Goal: Communication & Community: Answer question/provide support

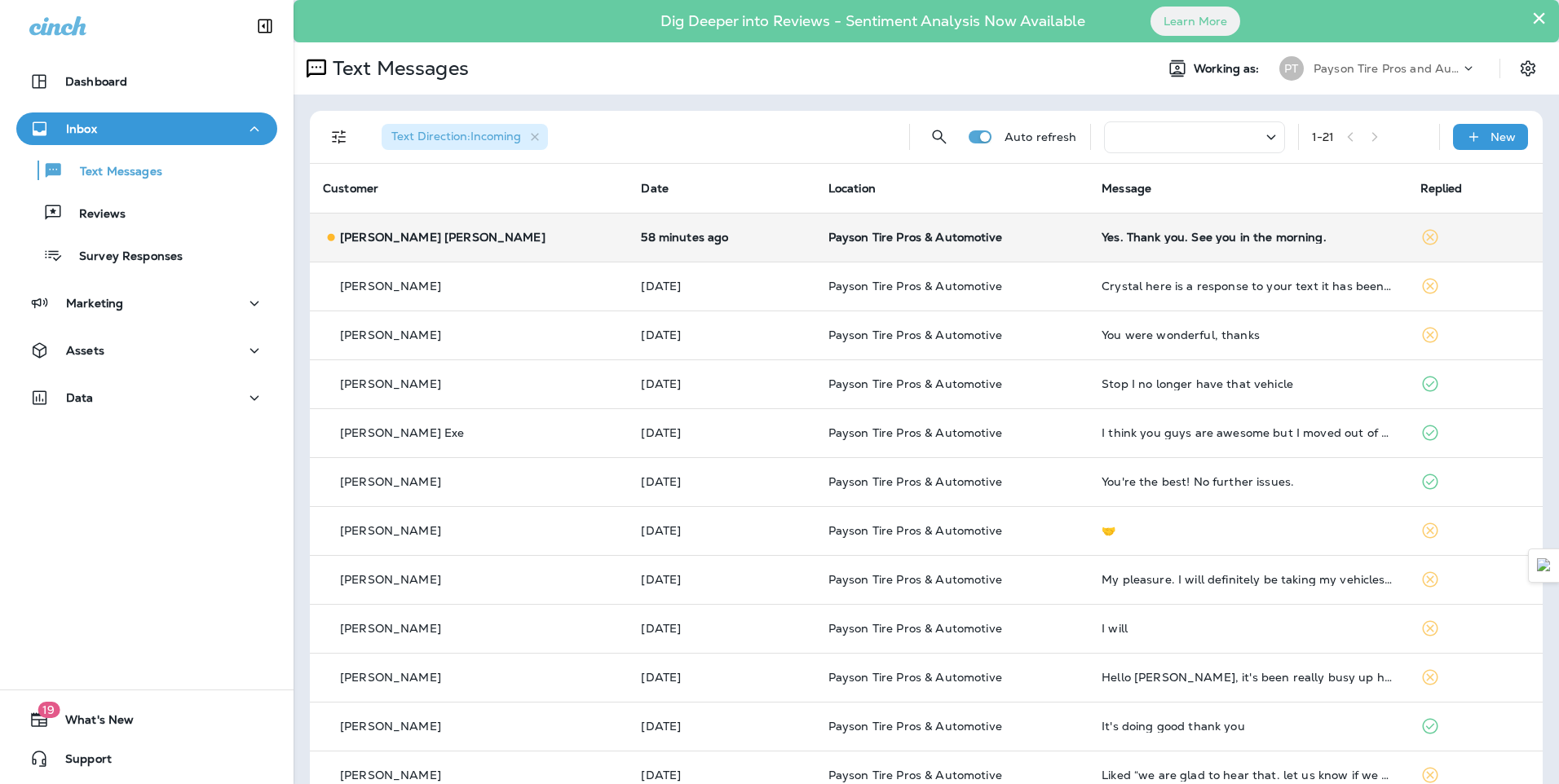
click at [493, 235] on div "[PERSON_NAME] [PERSON_NAME]" at bounding box center [469, 237] width 292 height 17
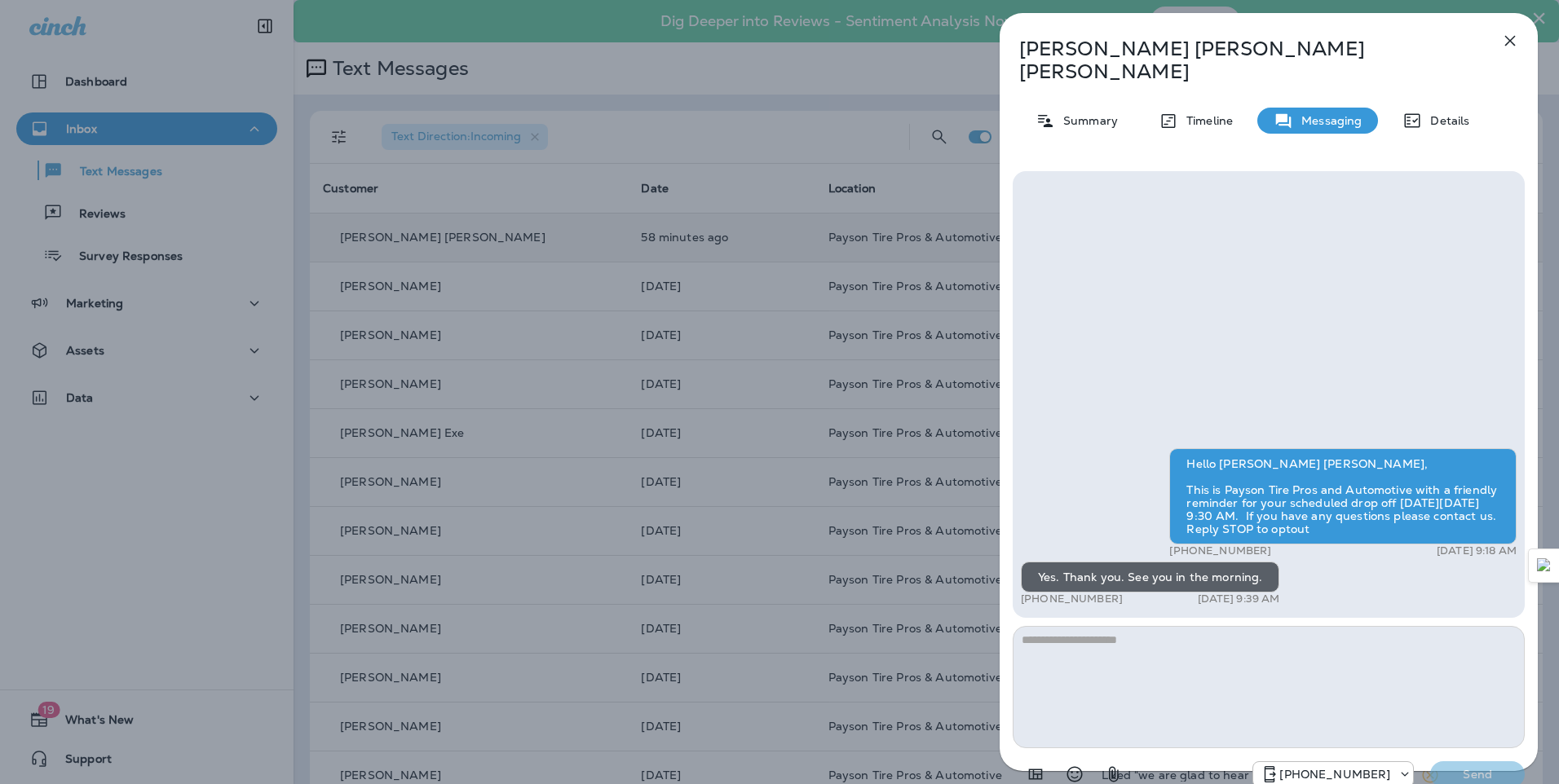
click at [525, 194] on div "[PERSON_NAME] [PERSON_NAME] Summary Timeline Messaging Details Hello [PERSON_NA…" at bounding box center [779, 392] width 1559 height 784
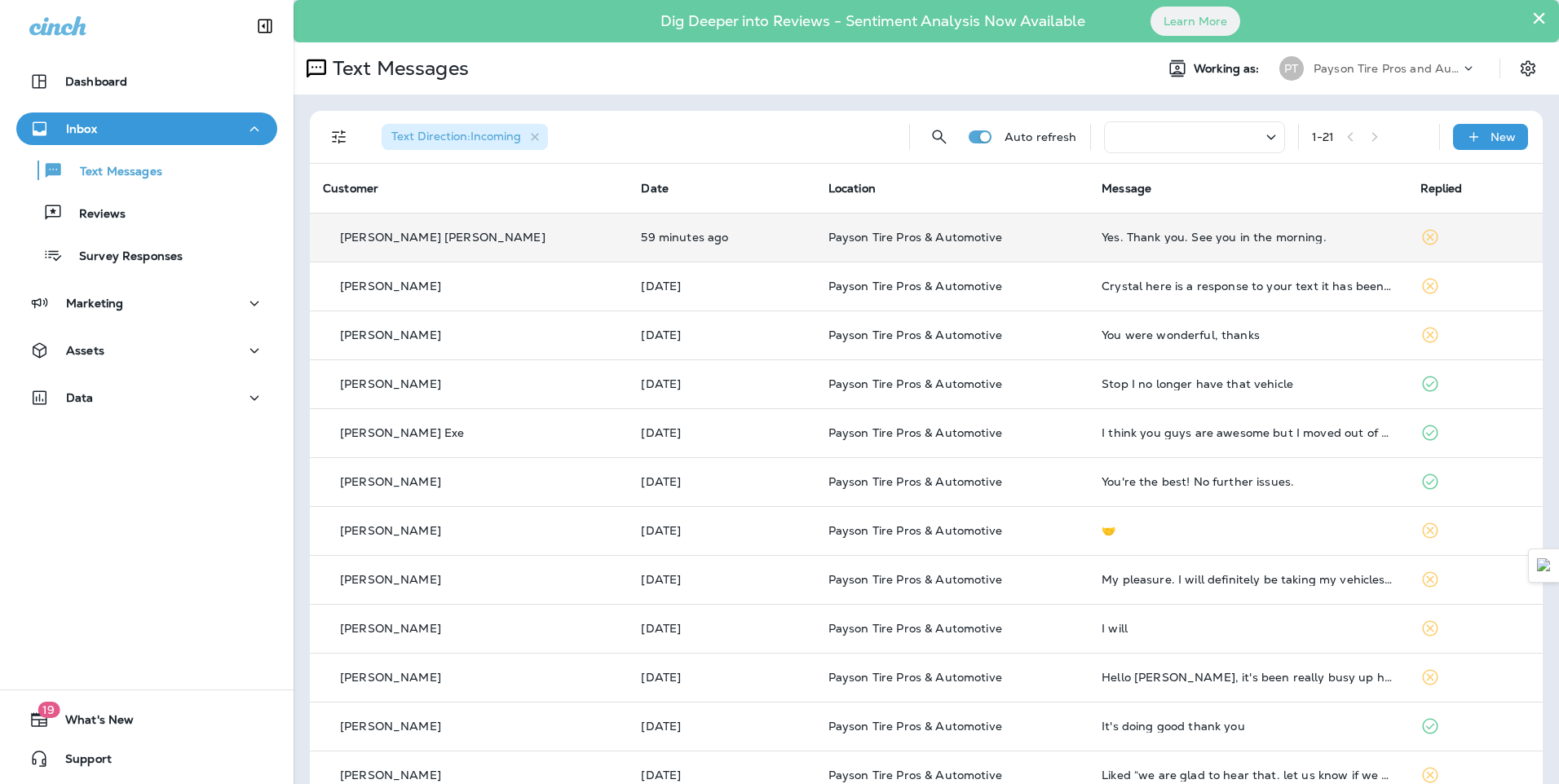
click at [522, 243] on div "[PERSON_NAME] [PERSON_NAME]" at bounding box center [469, 237] width 292 height 17
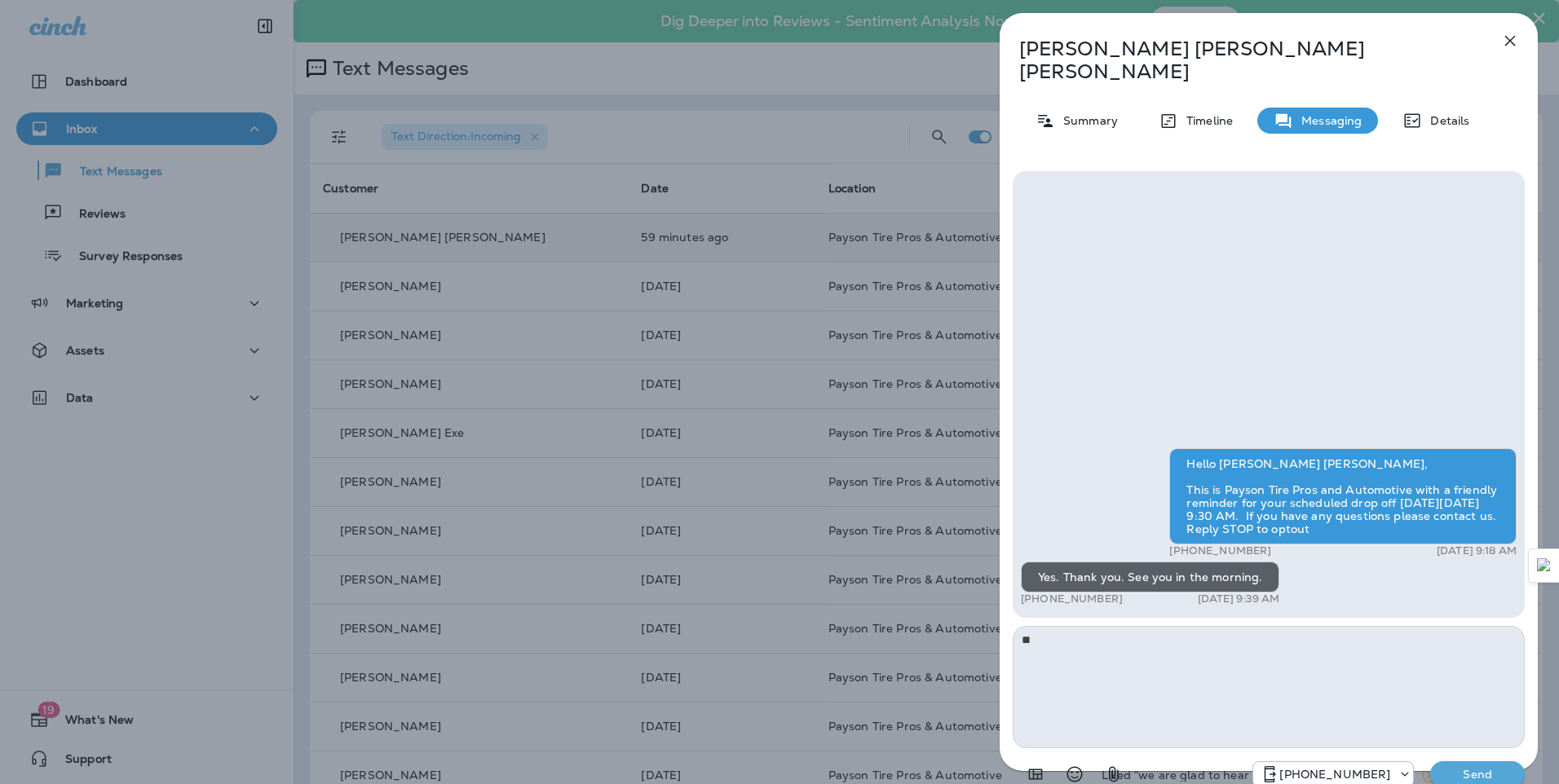
type textarea "*"
type textarea "**********"
click at [1464, 767] on p "Send" at bounding box center [1477, 774] width 69 height 15
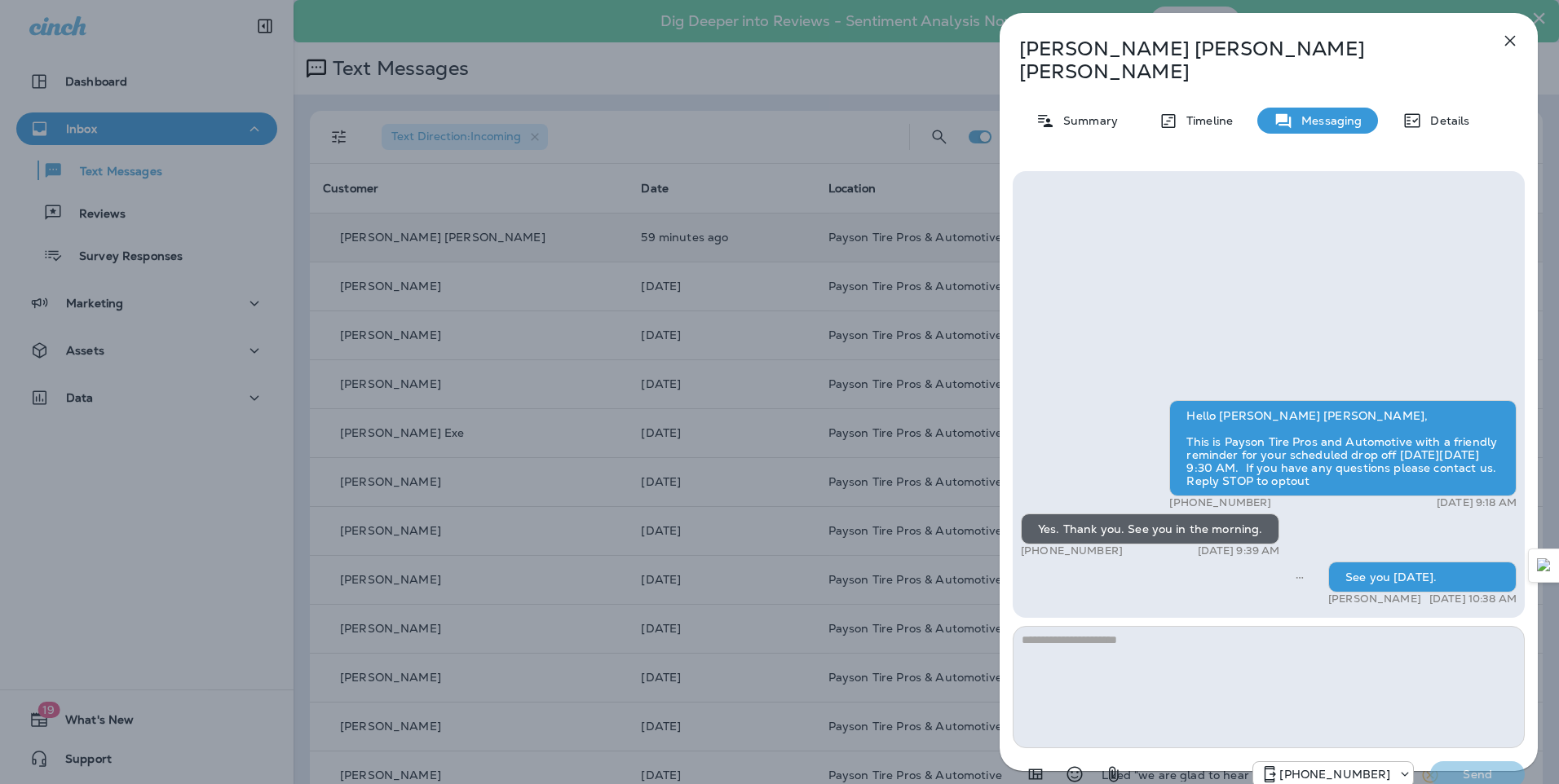
click at [450, 380] on div "[PERSON_NAME] [PERSON_NAME] Summary Timeline Messaging Details Hello [PERSON_NA…" at bounding box center [779, 392] width 1559 height 784
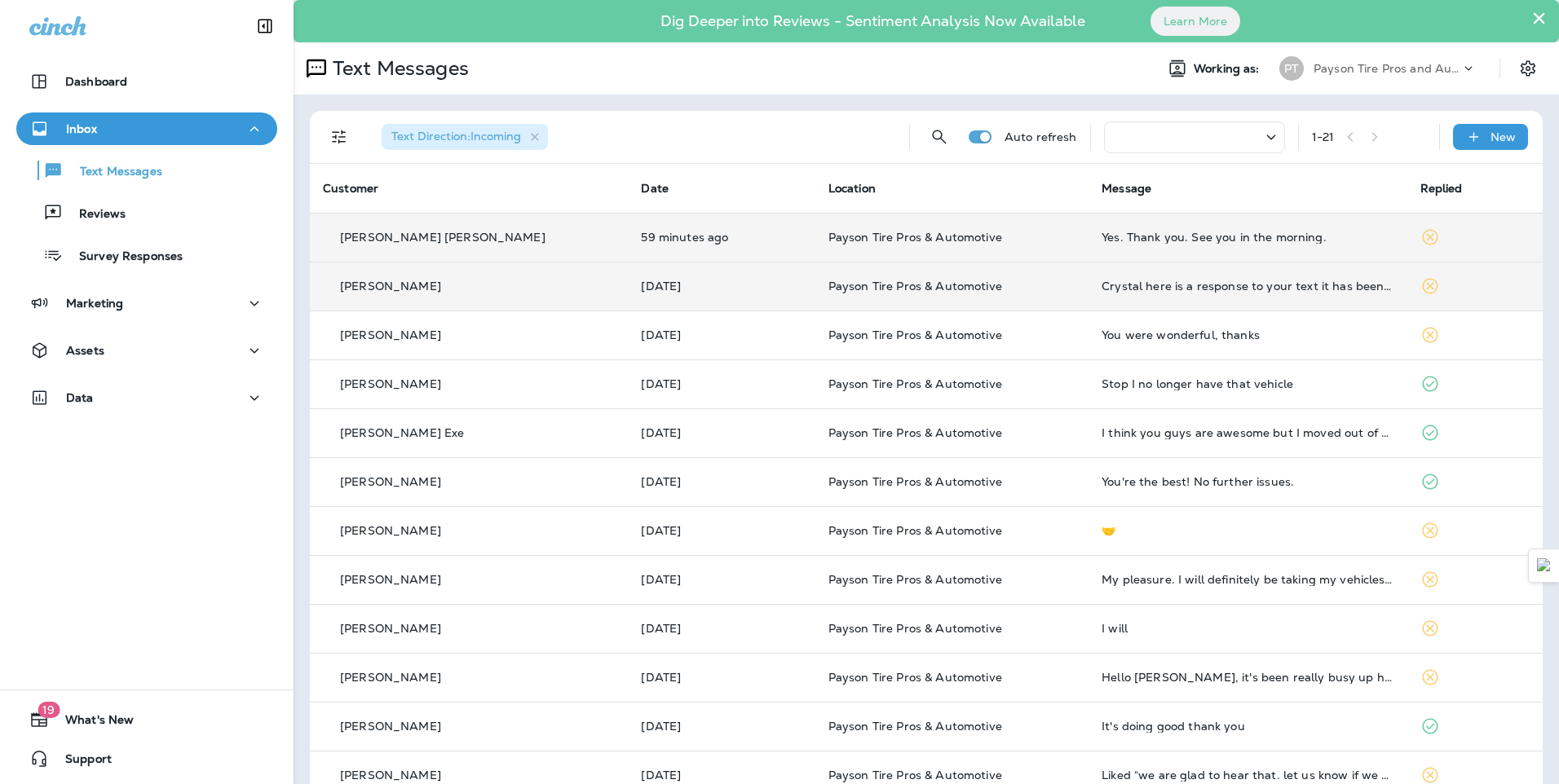
click at [535, 298] on td "[PERSON_NAME]" at bounding box center [469, 287] width 318 height 49
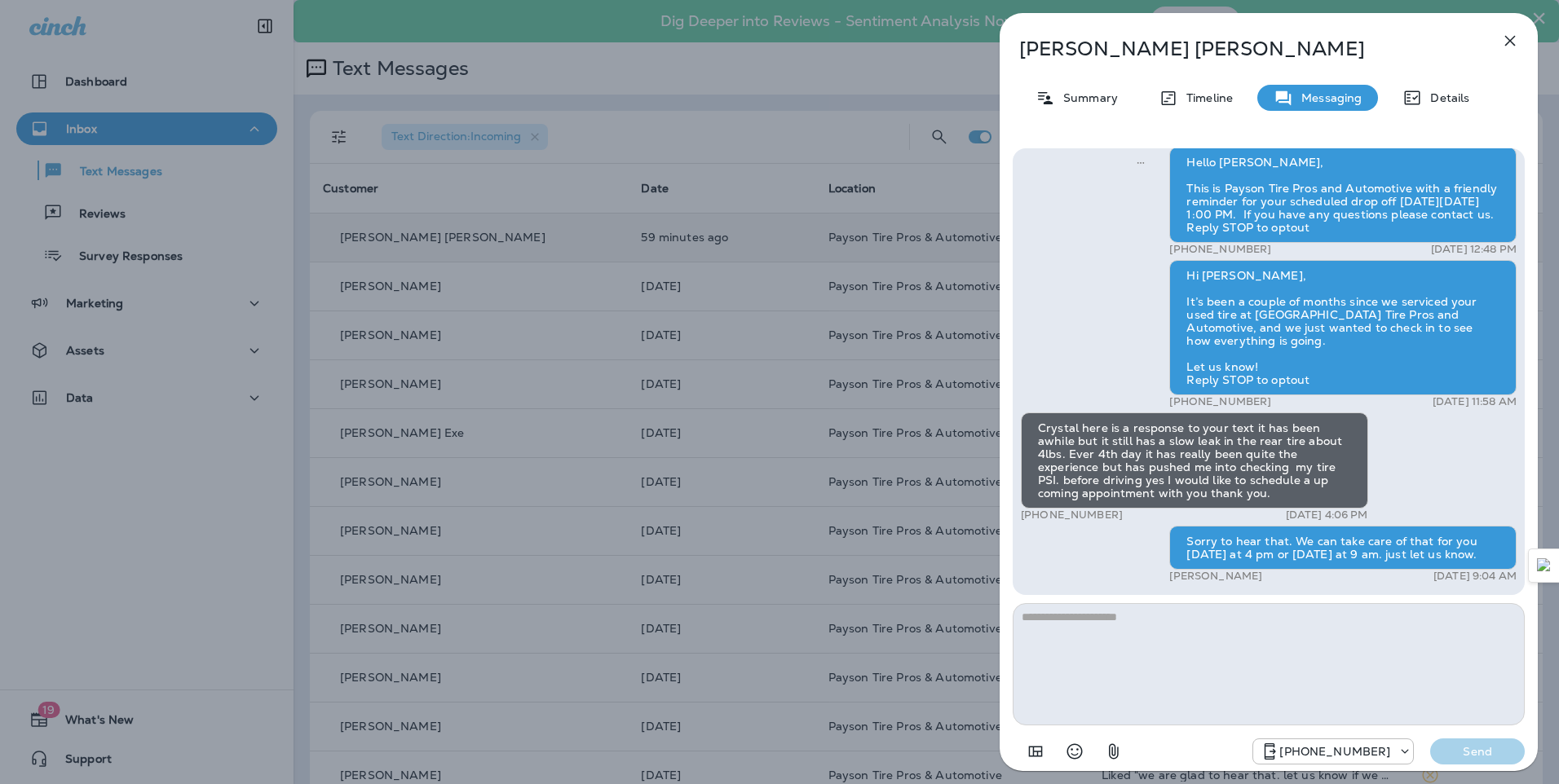
click at [214, 54] on div "[PERSON_NAME] Summary Timeline Messaging Details Hello [PERSON_NAME], This is P…" at bounding box center [779, 392] width 1559 height 784
